Goal: Transaction & Acquisition: Purchase product/service

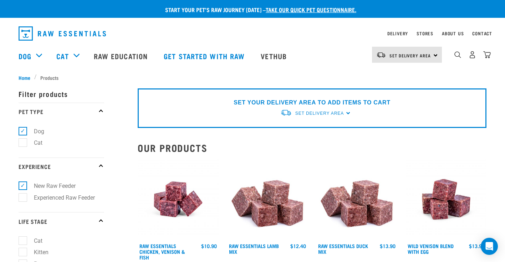
select select
select select "336058"
select select
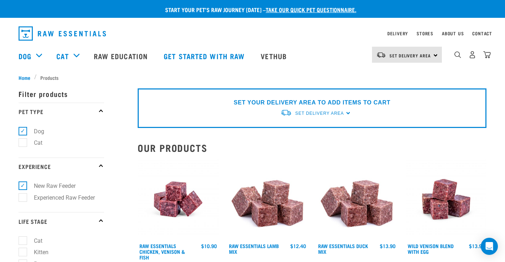
select select
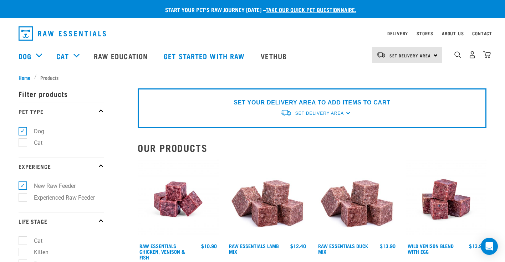
select select
